Goal: Check status: Check status

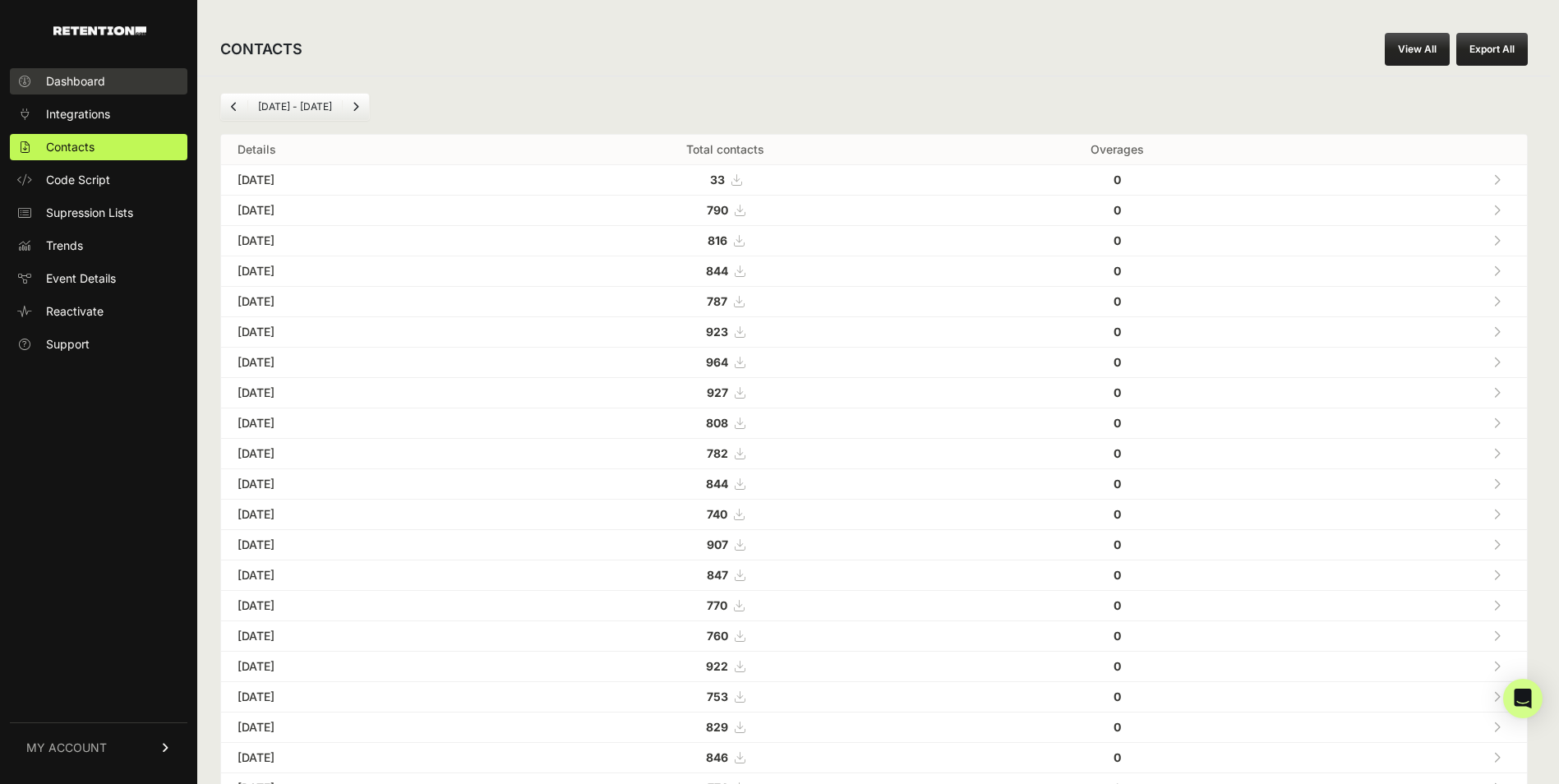
click at [65, 92] on link "Dashboard" at bounding box center [99, 81] width 177 height 26
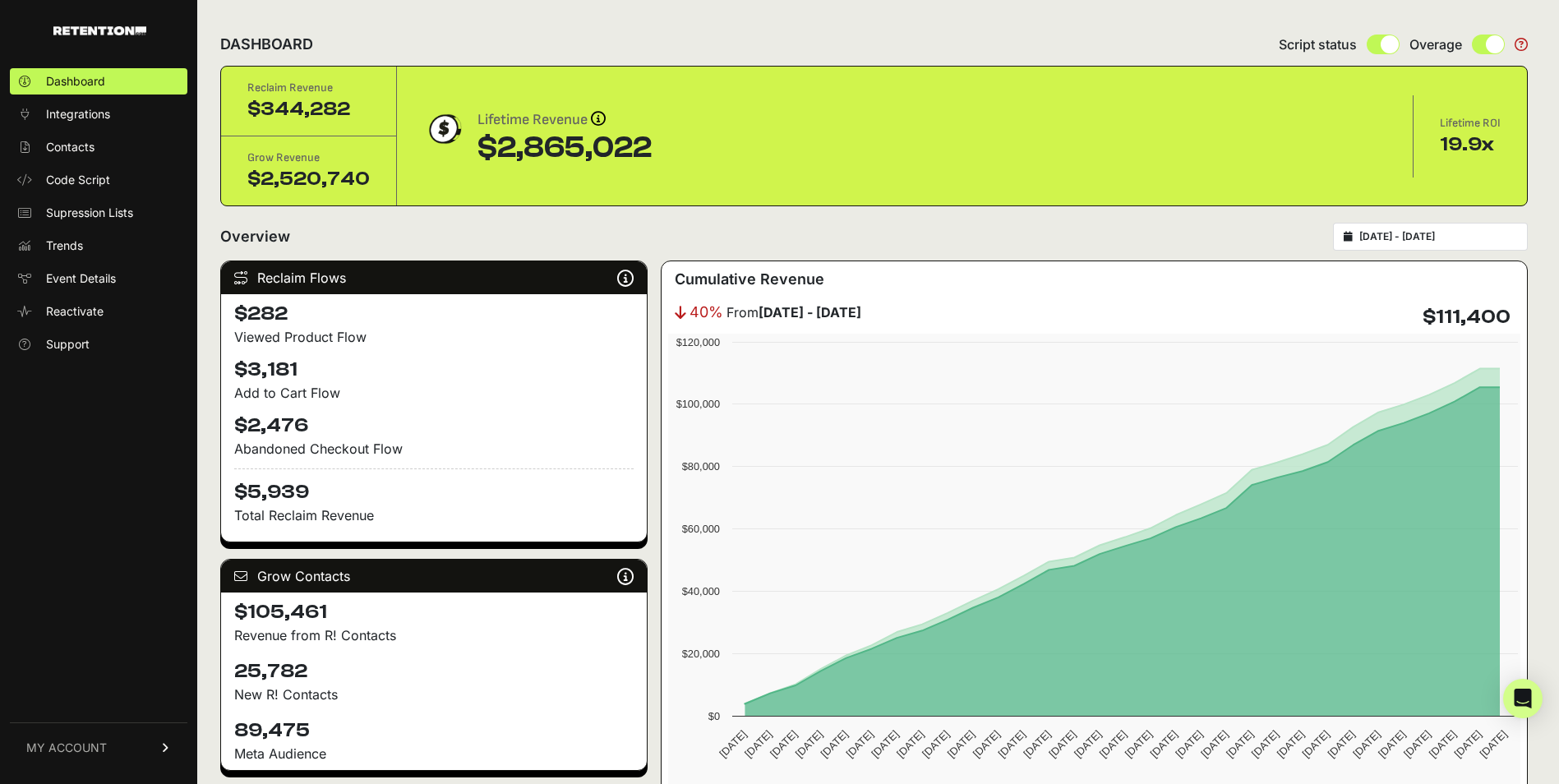
type input "[DATE]"
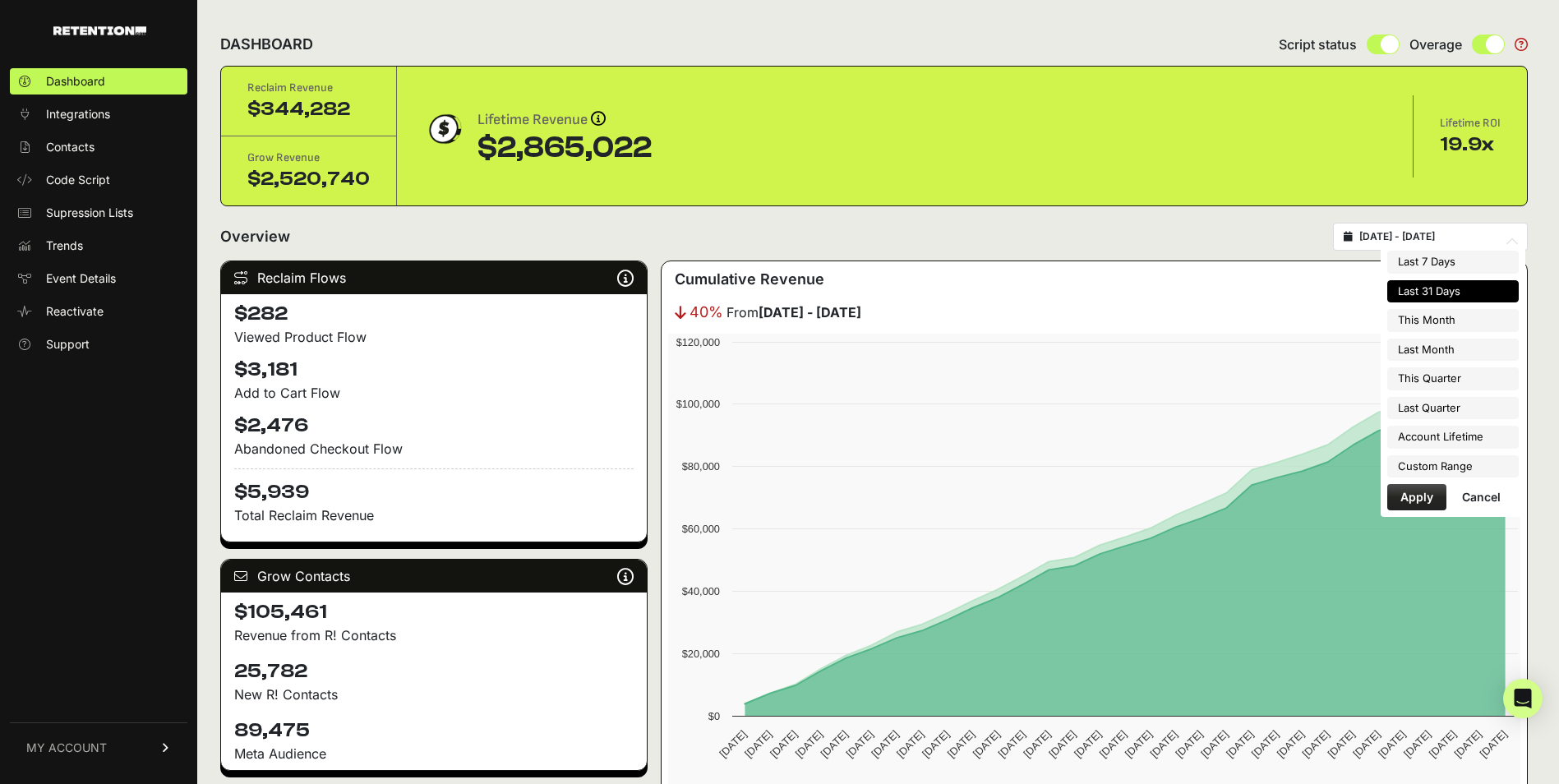
click at [1403, 238] on input "[DATE] - [DATE]" at bounding box center [1437, 237] width 158 height 13
type input "[DATE]"
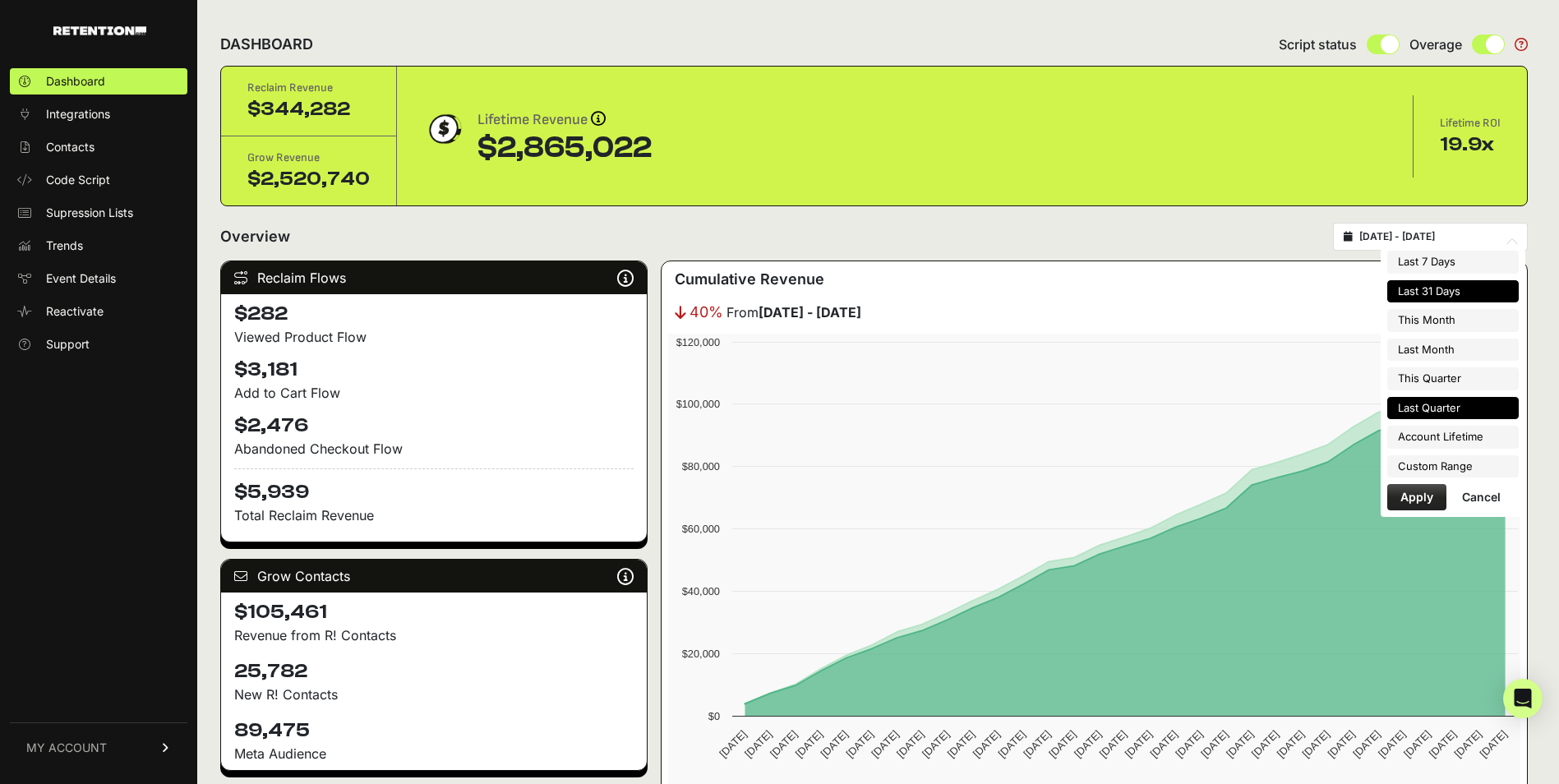
type input "[DATE]"
click at [1437, 472] on li "Custom Range" at bounding box center [1453, 466] width 132 height 23
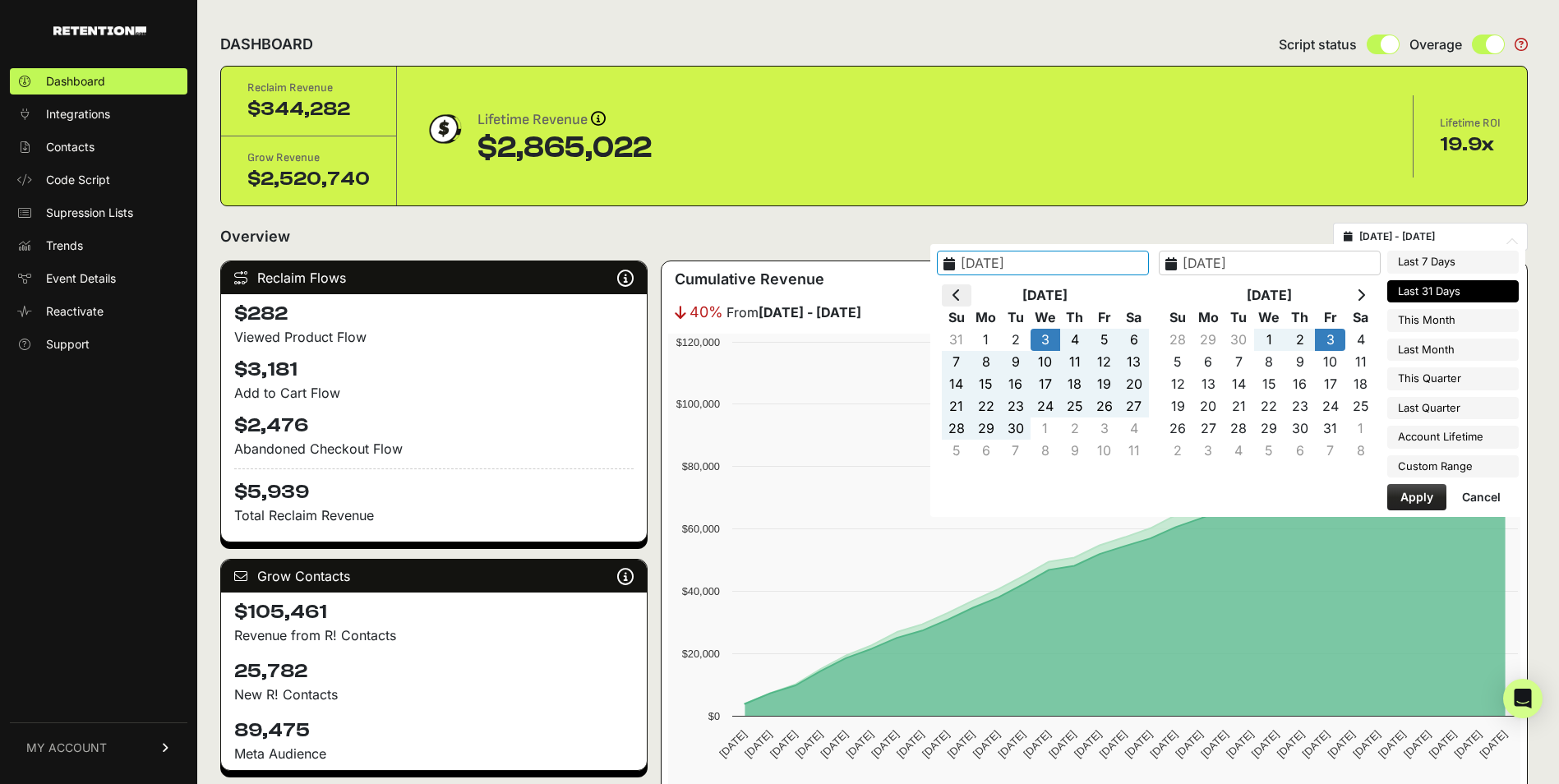
click at [971, 303] on th at bounding box center [956, 295] width 29 height 22
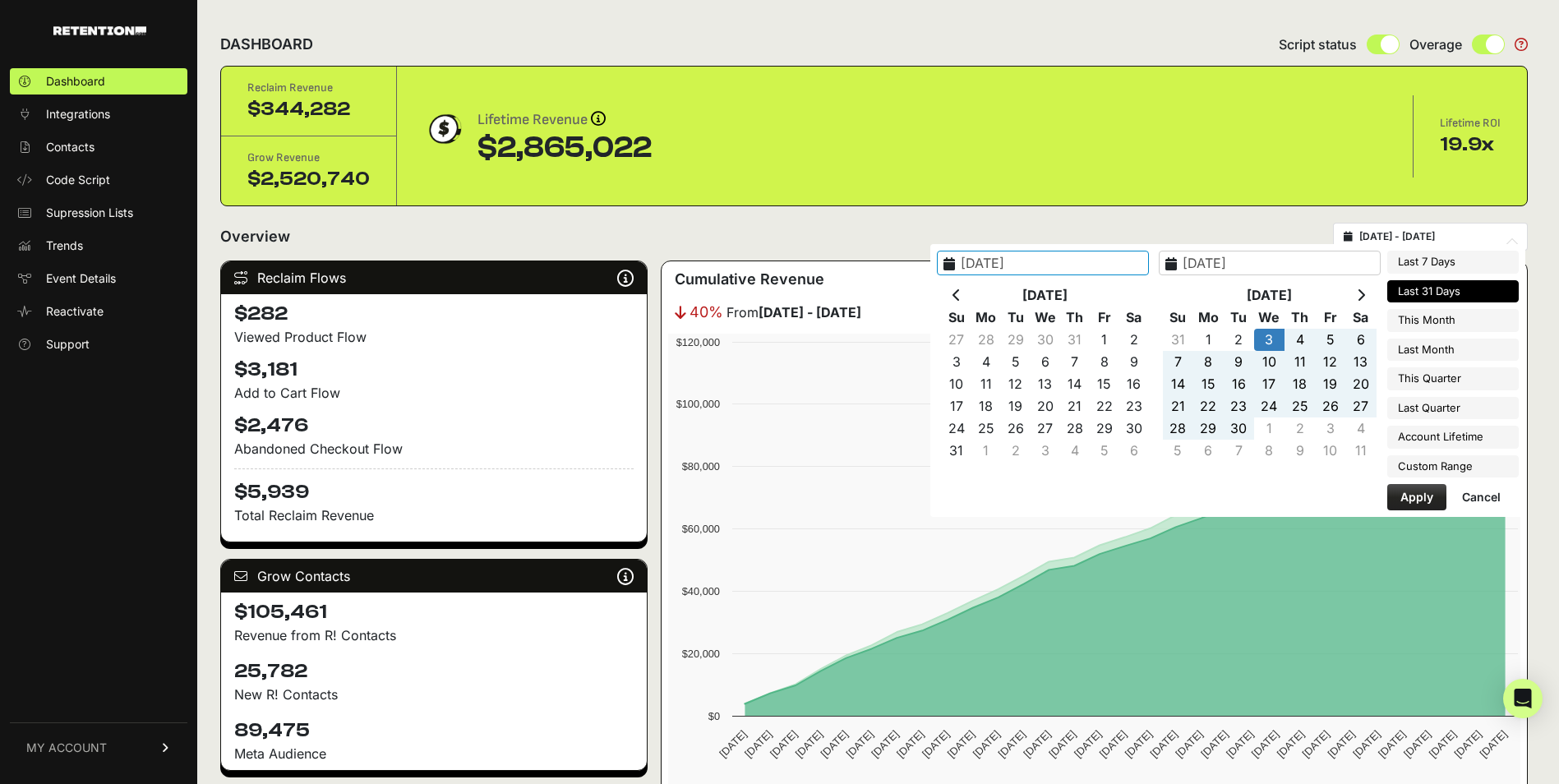
click at [971, 303] on th at bounding box center [956, 295] width 29 height 22
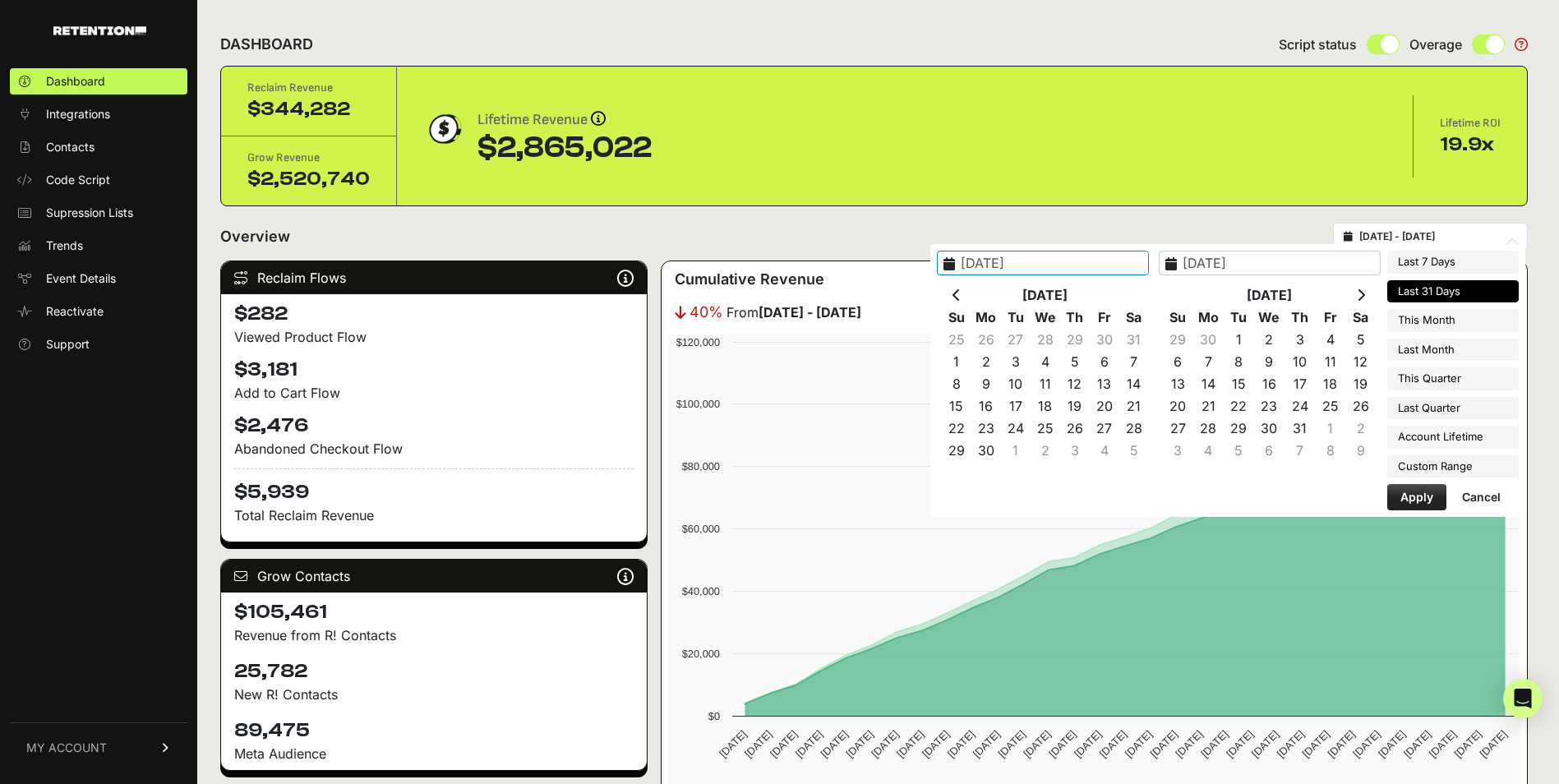
click at [971, 303] on th at bounding box center [956, 295] width 29 height 22
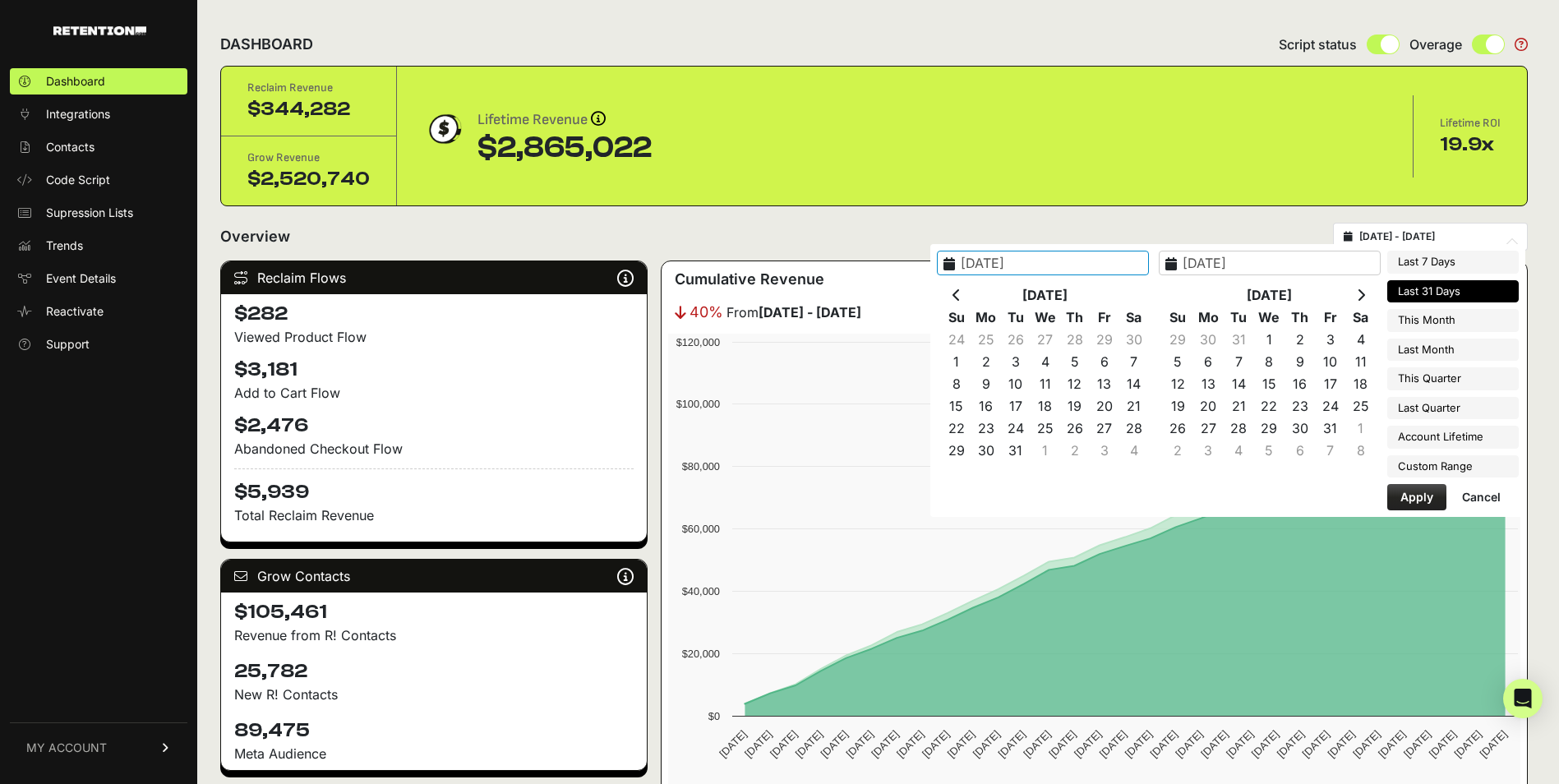
click at [971, 303] on th at bounding box center [956, 295] width 29 height 22
click at [960, 292] on icon at bounding box center [956, 295] width 8 height 13
click at [968, 302] on th at bounding box center [956, 295] width 29 height 22
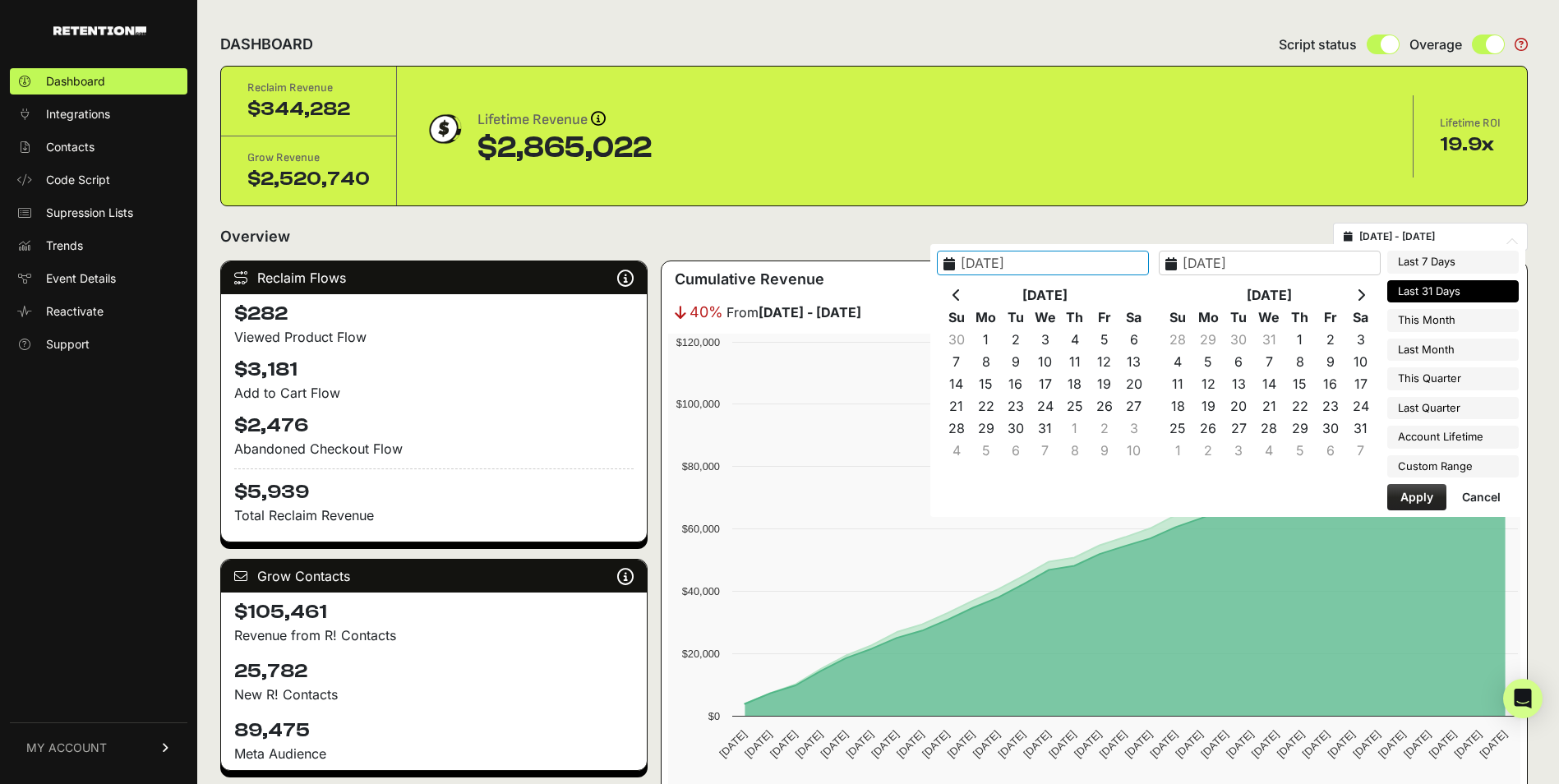
click at [968, 302] on th at bounding box center [956, 295] width 29 height 22
click at [1342, 297] on th "[DATE]" at bounding box center [1268, 295] width 153 height 22
click at [1364, 298] on icon at bounding box center [1360, 295] width 8 height 13
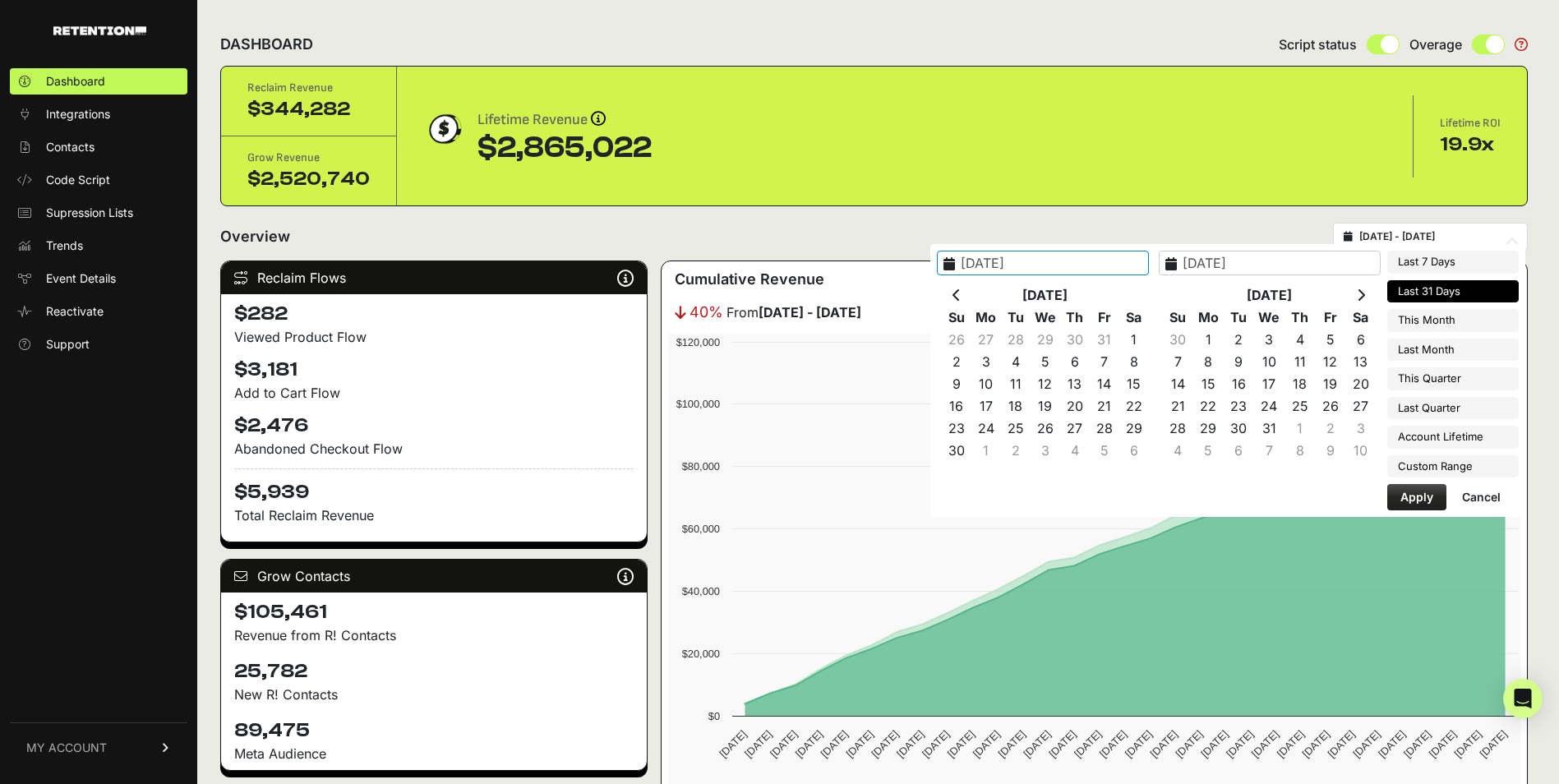
click at [1364, 298] on icon at bounding box center [1360, 295] width 8 height 13
type input "[DATE]"
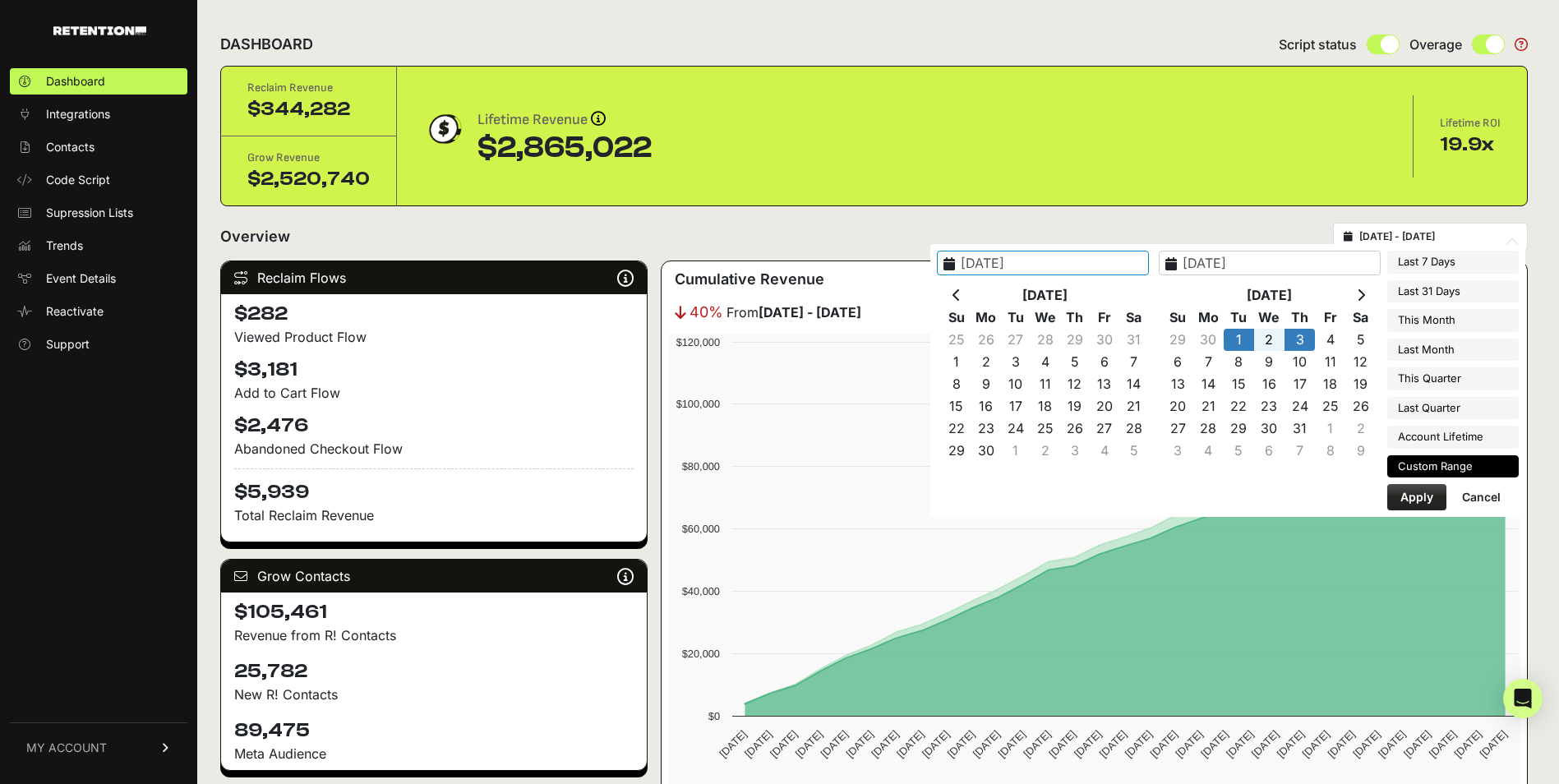
type input "[DATE]"
click at [1423, 499] on button "Apply" at bounding box center [1416, 497] width 59 height 26
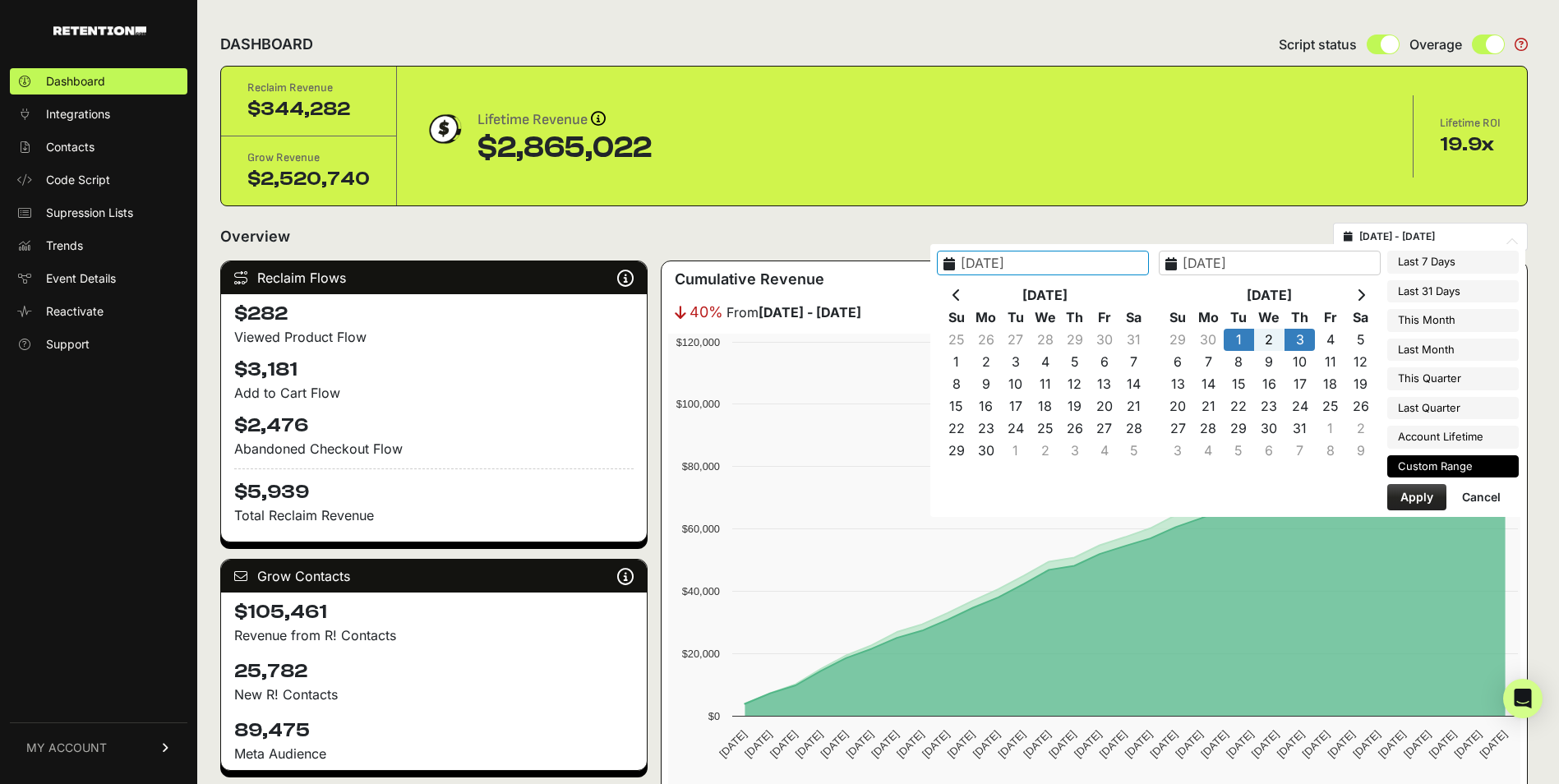
type input "[DATE] - [DATE]"
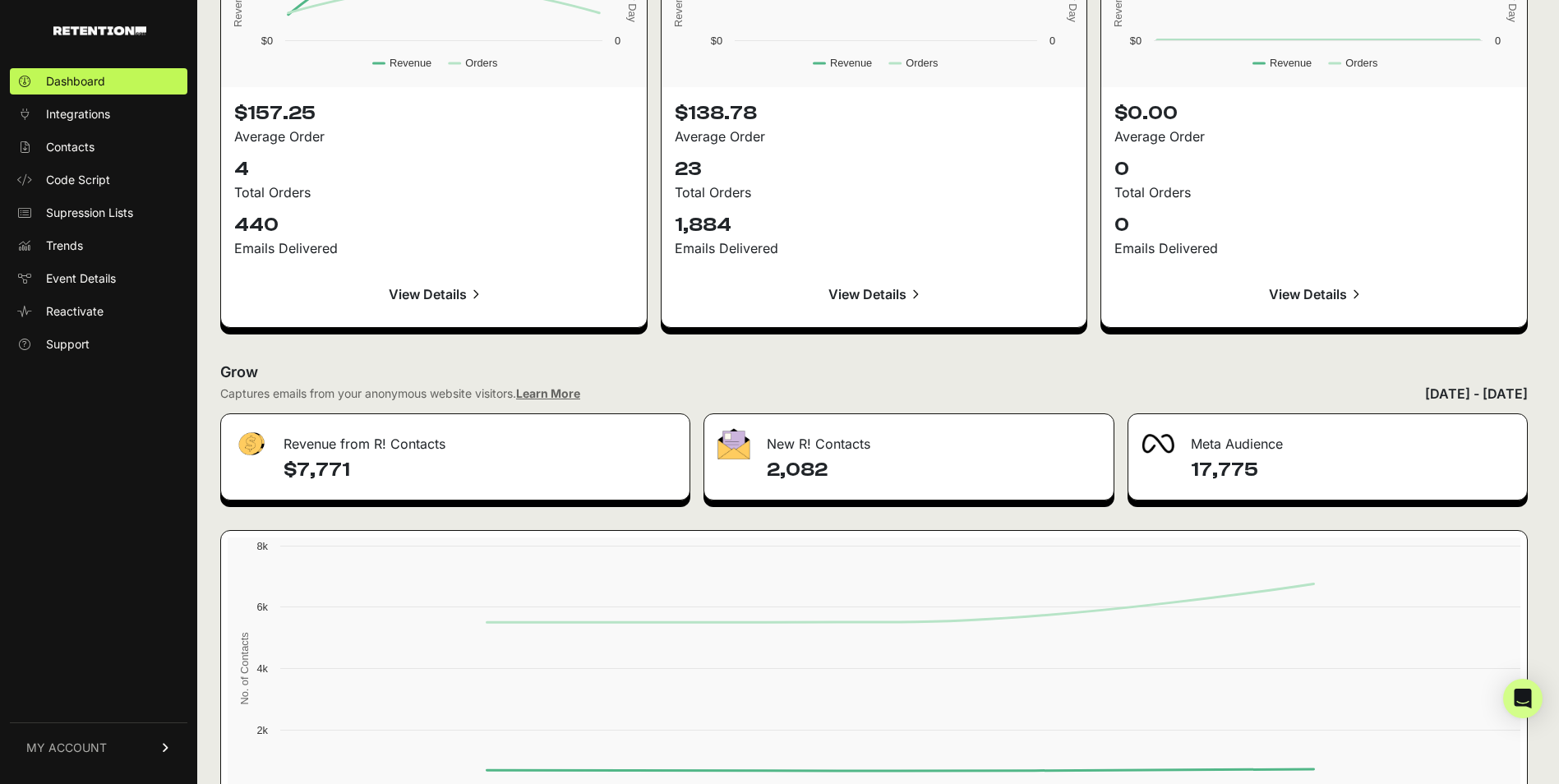
scroll to position [1770, 0]
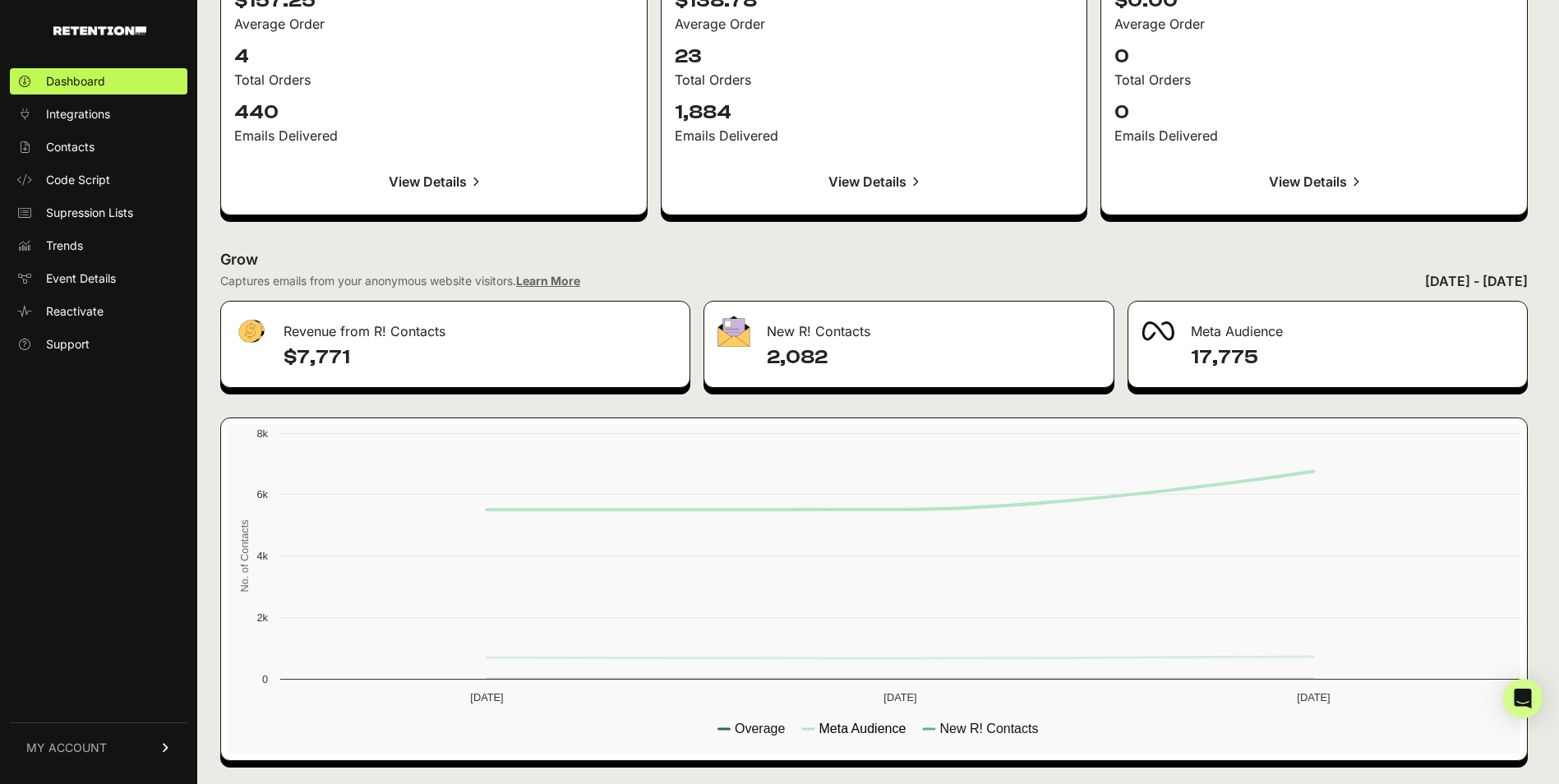
click at [845, 731] on text "Meta Audience" at bounding box center [861, 727] width 87 height 14
click at [754, 735] on text "Overage" at bounding box center [759, 727] width 50 height 14
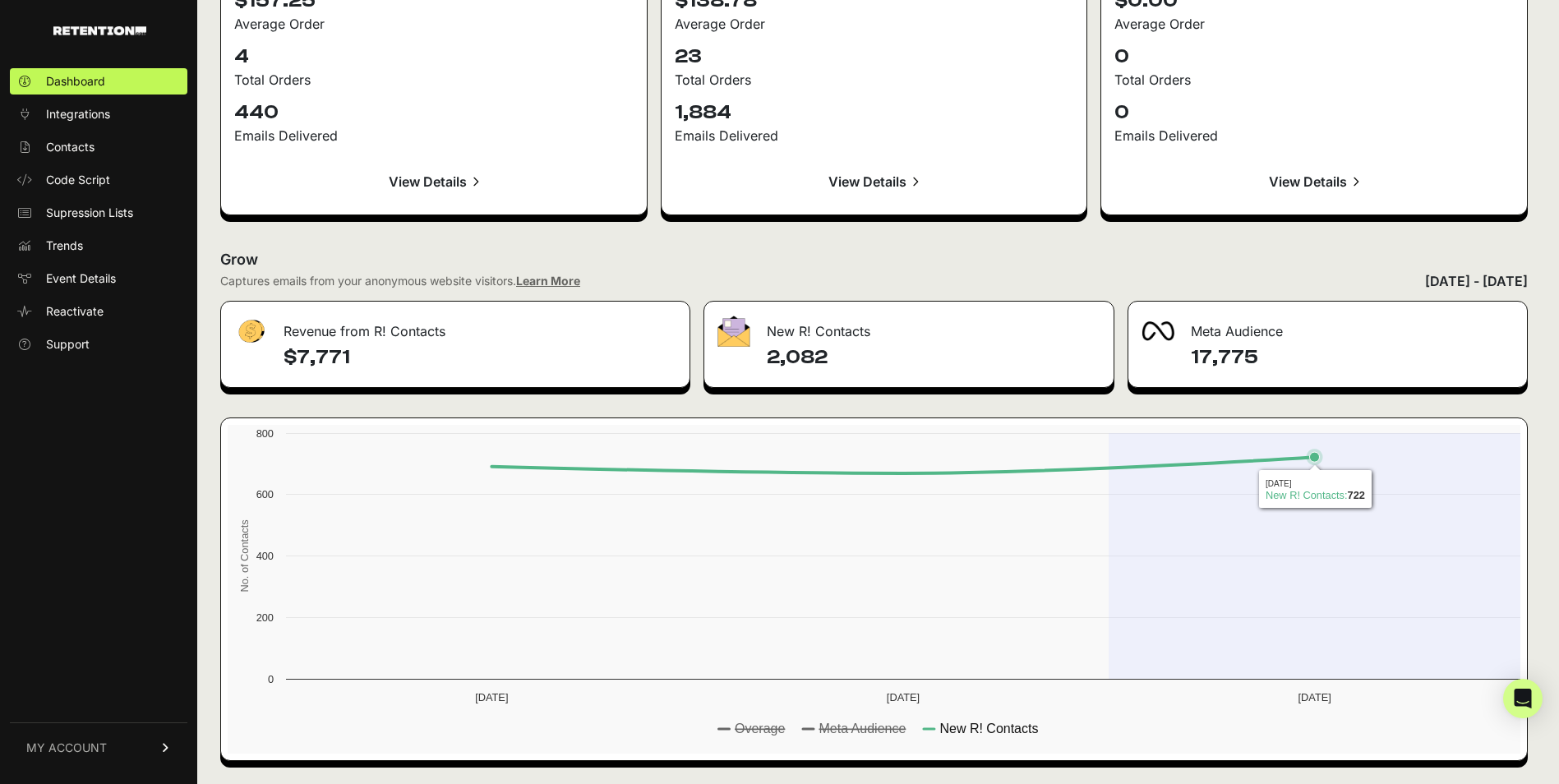
drag, startPoint x: 1256, startPoint y: 489, endPoint x: 944, endPoint y: 382, distance: 329.8
click at [1240, 484] on rect at bounding box center [877, 589] width 1300 height 329
